Goal: Information Seeking & Learning: Learn about a topic

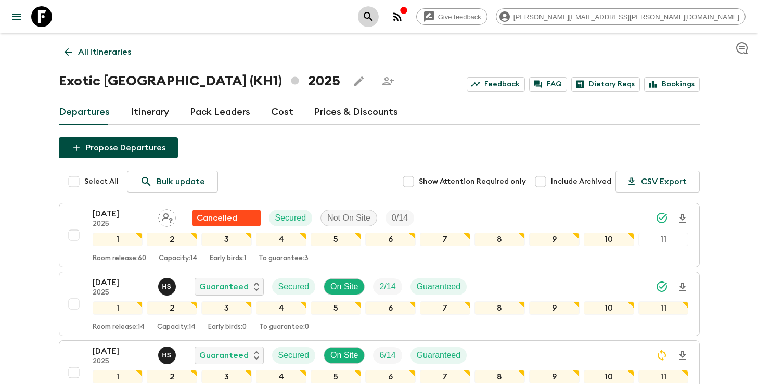
click at [375, 18] on icon "search adventures" at bounding box center [368, 16] width 12 height 12
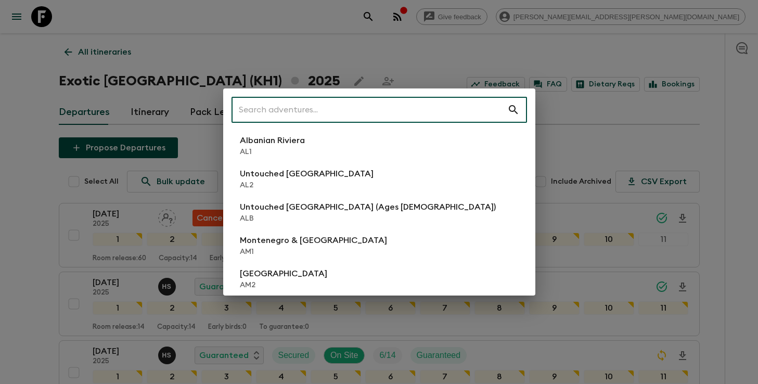
click at [329, 118] on input "text" at bounding box center [370, 109] width 276 height 29
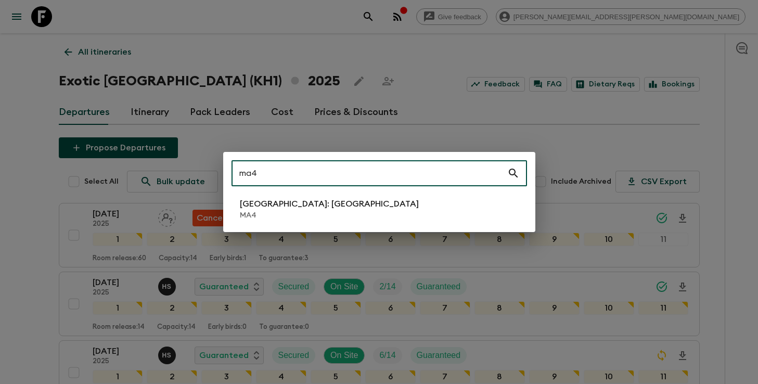
type input "ma4"
click at [300, 199] on p "[GEOGRAPHIC_DATA]: [GEOGRAPHIC_DATA]" at bounding box center [329, 204] width 179 height 12
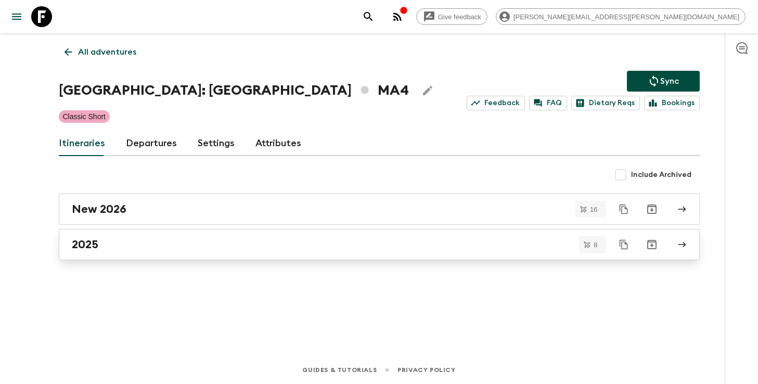
click at [79, 242] on h2 "2025" at bounding box center [85, 245] width 27 height 14
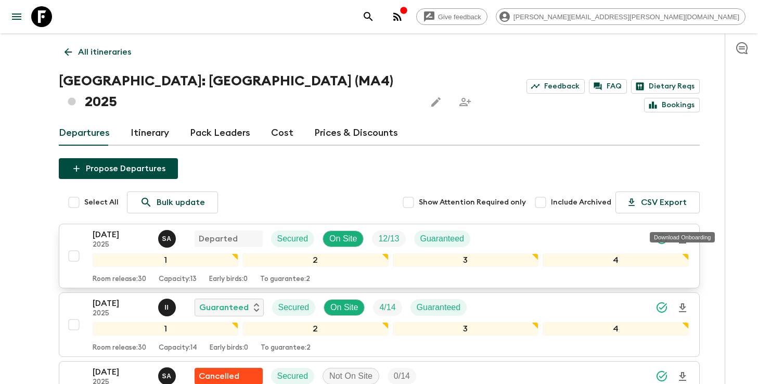
click at [684, 233] on icon "Download Onboarding" at bounding box center [682, 239] width 12 height 12
click at [375, 19] on icon "search adventures" at bounding box center [368, 16] width 12 height 12
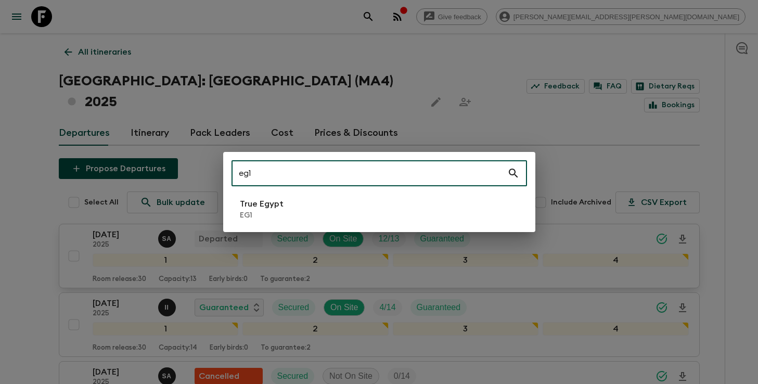
type input "eg1"
click at [276, 211] on p "EG1" at bounding box center [262, 215] width 44 height 10
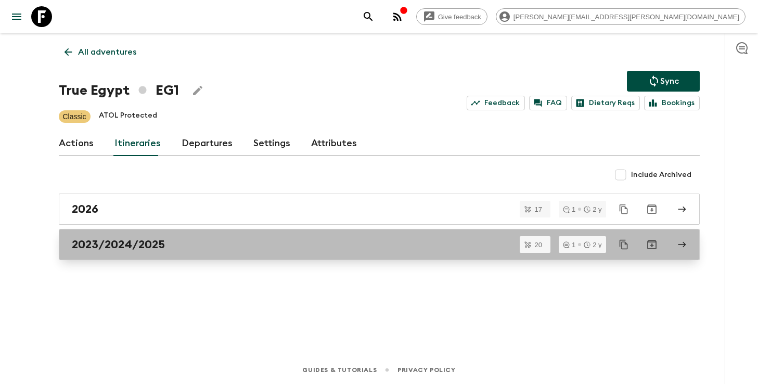
click at [240, 241] on div "2023/2024/2025" at bounding box center [369, 245] width 595 height 14
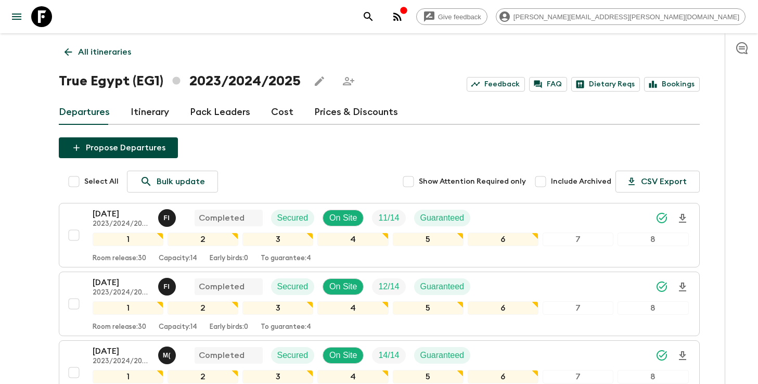
click at [372, 16] on icon "search adventures" at bounding box center [368, 16] width 9 height 9
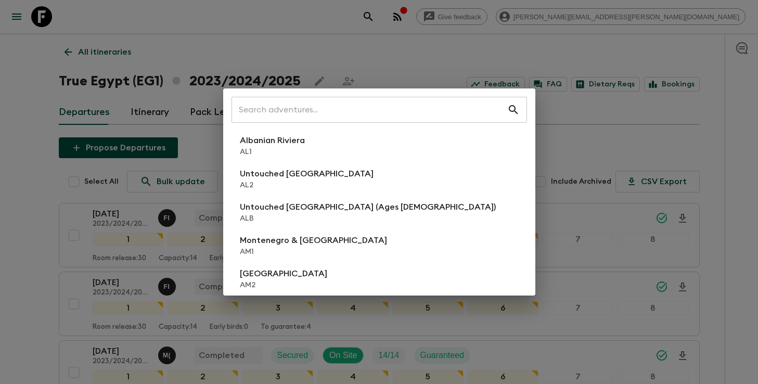
click at [599, 142] on div "​ Albanian Riviera [GEOGRAPHIC_DATA] Untouched [GEOGRAPHIC_DATA] [GEOGRAPHIC_DA…" at bounding box center [379, 192] width 758 height 384
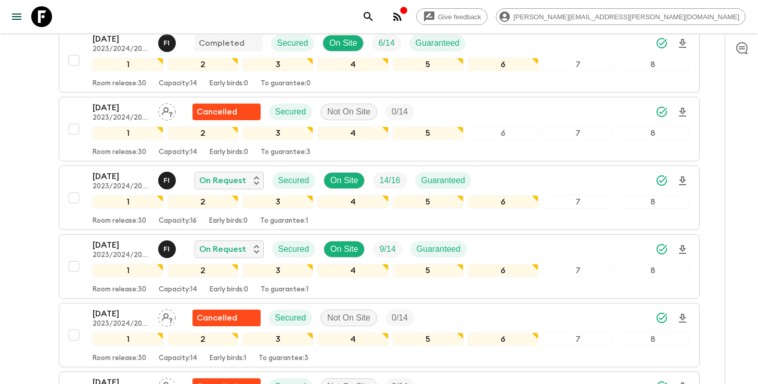
scroll to position [613, 0]
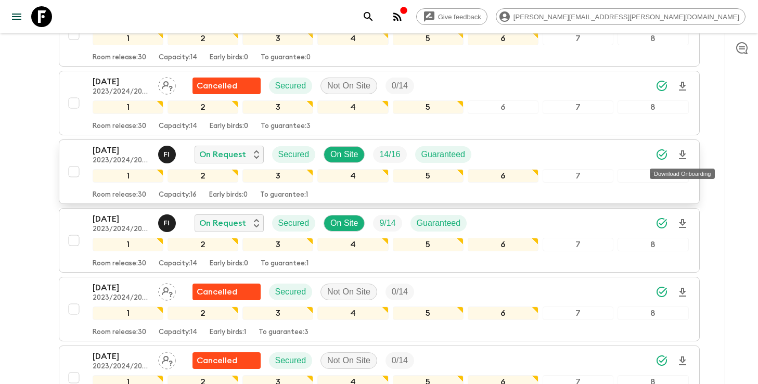
click at [684, 156] on icon "Download Onboarding" at bounding box center [682, 155] width 12 height 12
click at [375, 20] on icon "search adventures" at bounding box center [368, 16] width 12 height 12
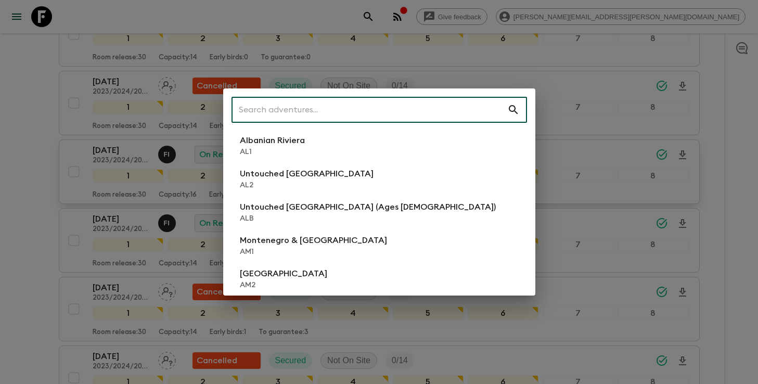
click at [419, 109] on input "text" at bounding box center [370, 109] width 276 height 29
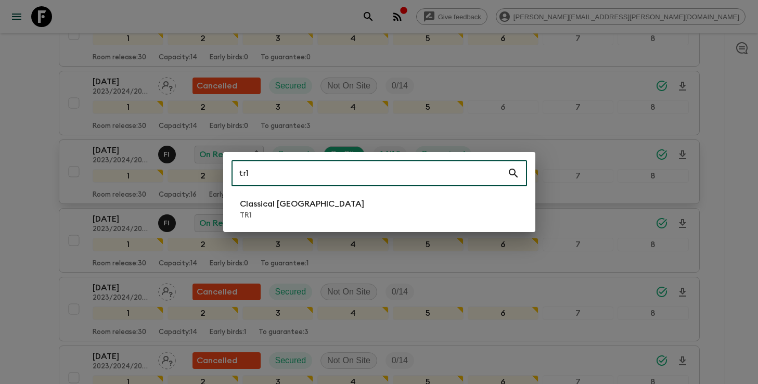
type input "tr1"
click at [316, 208] on li "Classical Türkiye TR1" at bounding box center [379, 209] width 295 height 29
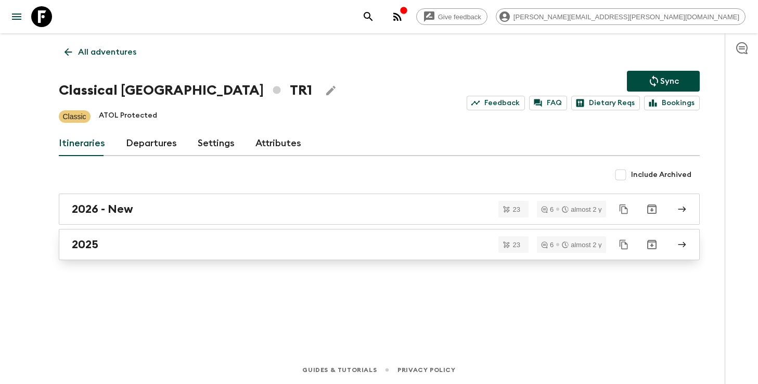
click at [88, 258] on link "2025" at bounding box center [379, 244] width 641 height 31
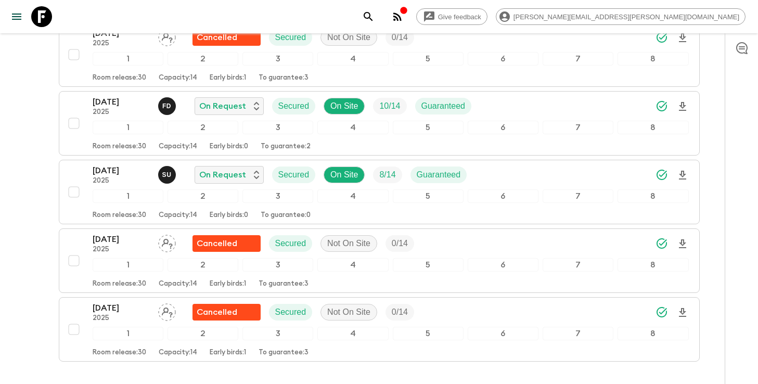
scroll to position [1428, 0]
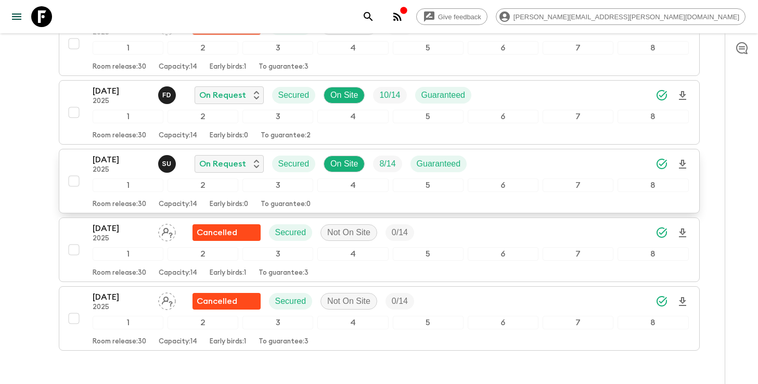
click at [683, 163] on icon "Download Onboarding" at bounding box center [682, 164] width 7 height 9
click at [375, 12] on icon "search adventures" at bounding box center [368, 16] width 12 height 12
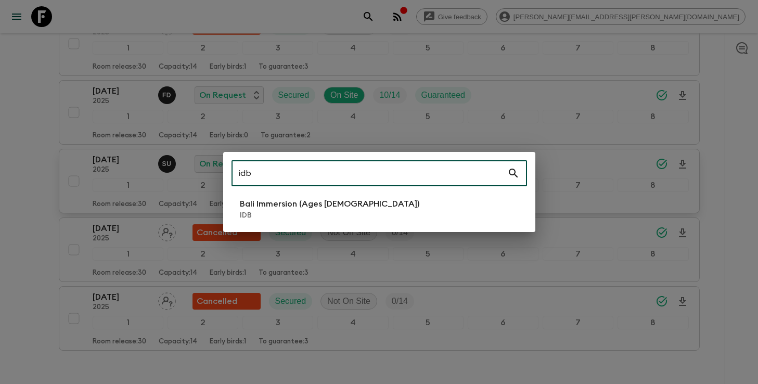
type input "idb"
click at [429, 207] on li "Bali Immersion (Ages [DEMOGRAPHIC_DATA]) IDB" at bounding box center [379, 209] width 295 height 29
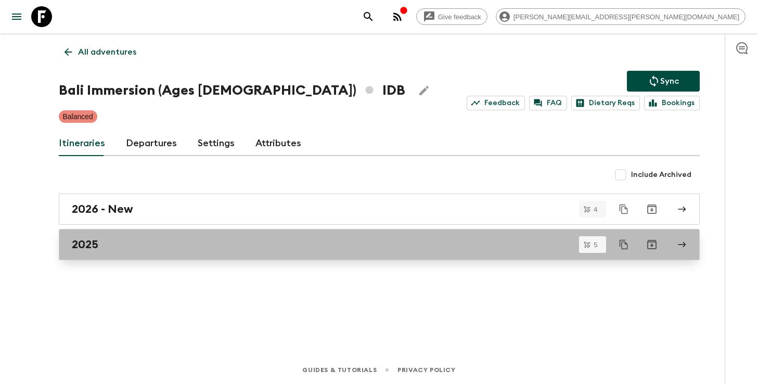
click at [144, 242] on div "2025" at bounding box center [369, 245] width 595 height 14
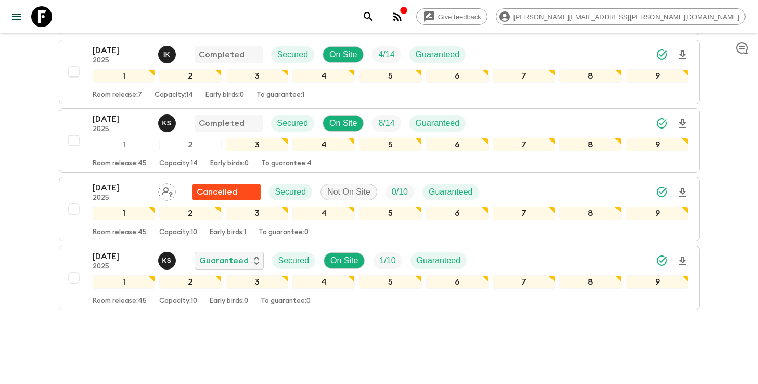
scroll to position [85, 0]
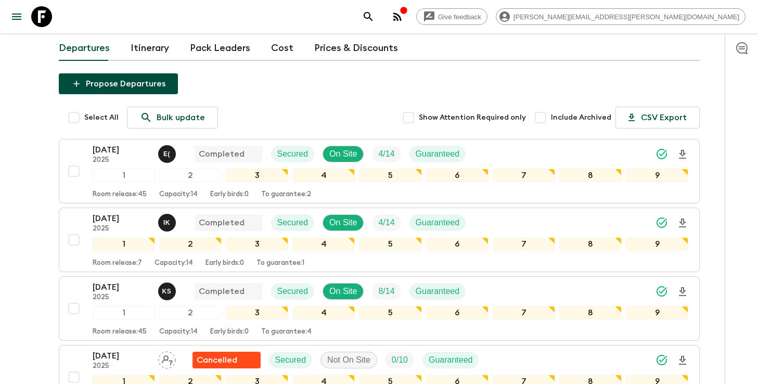
click at [375, 14] on icon "search adventures" at bounding box center [368, 16] width 12 height 12
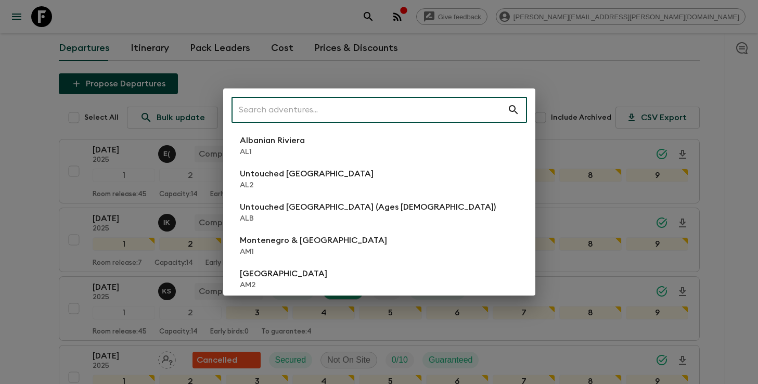
click at [458, 107] on input "text" at bounding box center [370, 109] width 276 height 29
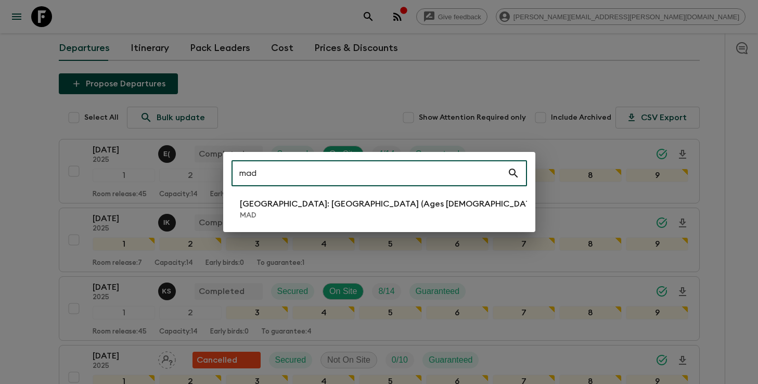
type input "mad"
click at [382, 221] on li "[GEOGRAPHIC_DATA]: [GEOGRAPHIC_DATA] (Ages [DEMOGRAPHIC_DATA]) MAD" at bounding box center [379, 209] width 295 height 29
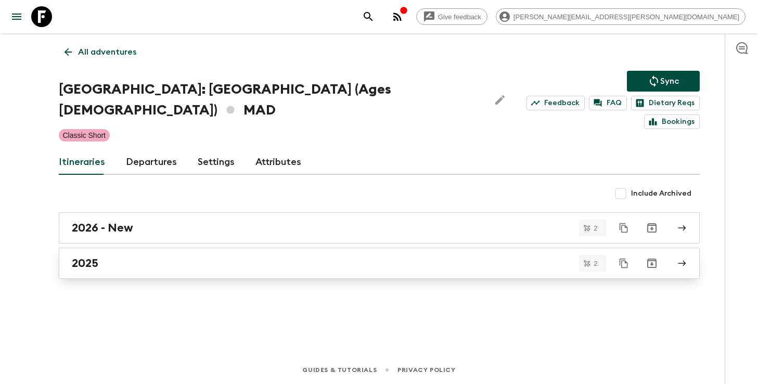
click at [132, 256] on div "2025" at bounding box center [369, 263] width 595 height 14
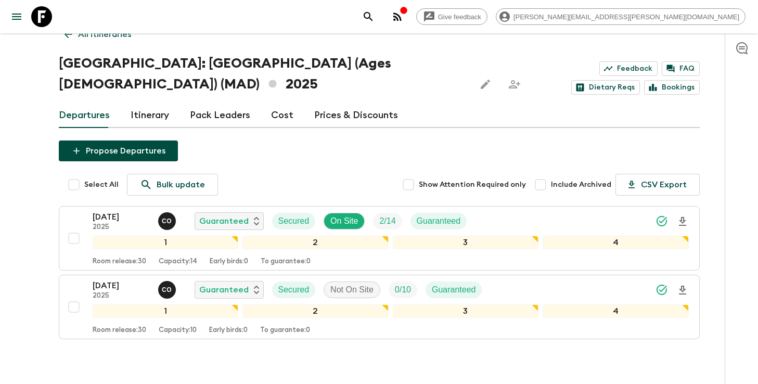
scroll to position [20, 0]
